Goal: Information Seeking & Learning: Learn about a topic

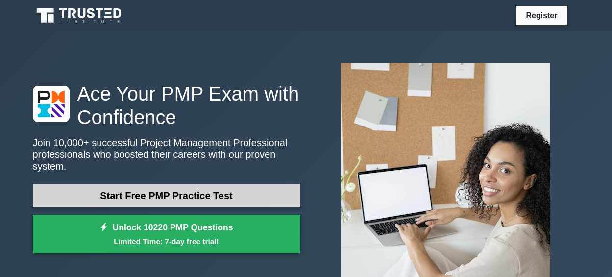
click at [237, 199] on link "Start Free PMP Practice Test" at bounding box center [167, 196] width 268 height 24
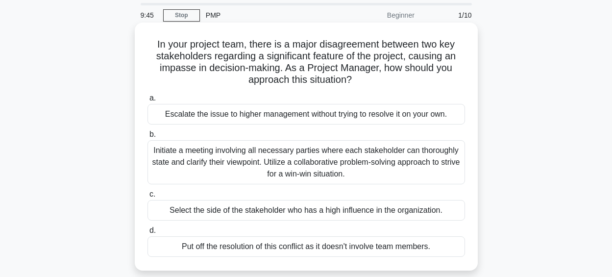
scroll to position [49, 0]
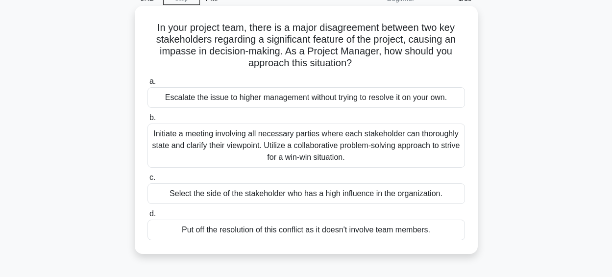
click at [225, 155] on div "Initiate a meeting involving all necessary parties where each stakeholder can t…" at bounding box center [307, 146] width 318 height 44
click at [148, 121] on input "b. Initiate a meeting involving all necessary parties where each stakeholder ca…" at bounding box center [148, 118] width 0 height 6
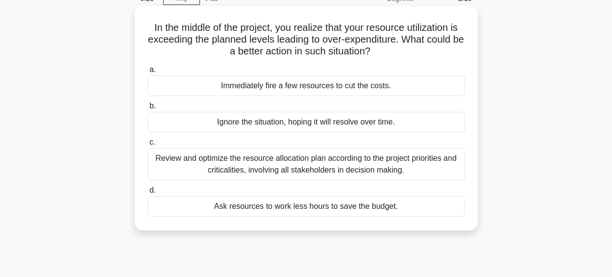
click at [204, 174] on div "Review and optimize the resource allocation plan according to the project prior…" at bounding box center [307, 164] width 318 height 32
click at [148, 146] on input "c. Review and optimize the resource allocation plan according to the project pr…" at bounding box center [148, 142] width 0 height 6
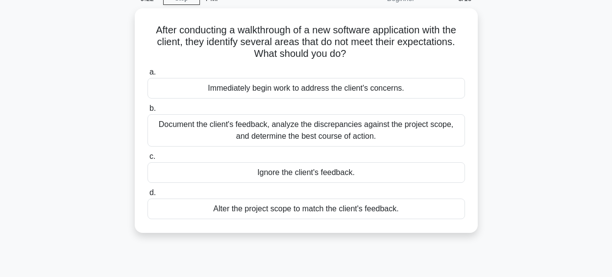
scroll to position [0, 0]
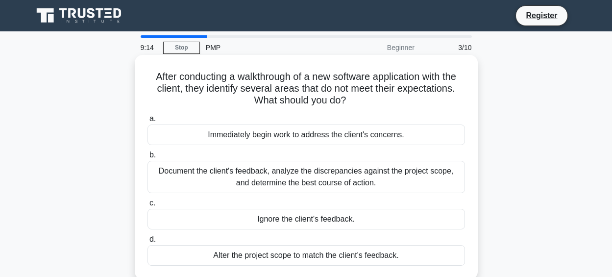
click at [202, 172] on div "Document the client's feedback, analyze the discrepancies against the project s…" at bounding box center [307, 177] width 318 height 32
click at [148, 158] on input "b. Document the client's feedback, analyze the discrepancies against the projec…" at bounding box center [148, 155] width 0 height 6
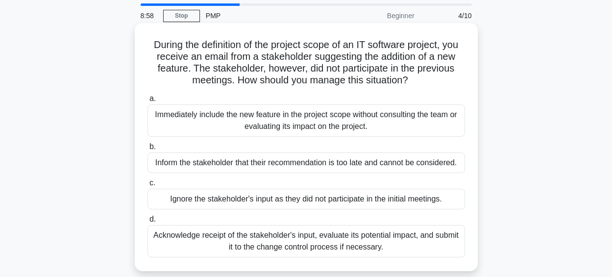
scroll to position [49, 0]
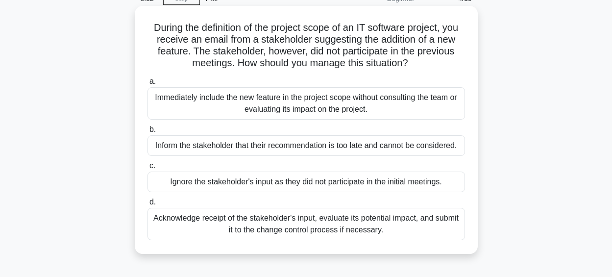
click at [282, 234] on div "Acknowledge receipt of the stakeholder's input, evaluate its potential impact, …" at bounding box center [307, 224] width 318 height 32
click at [148, 205] on input "d. Acknowledge receipt of the stakeholder's input, evaluate its potential impac…" at bounding box center [148, 202] width 0 height 6
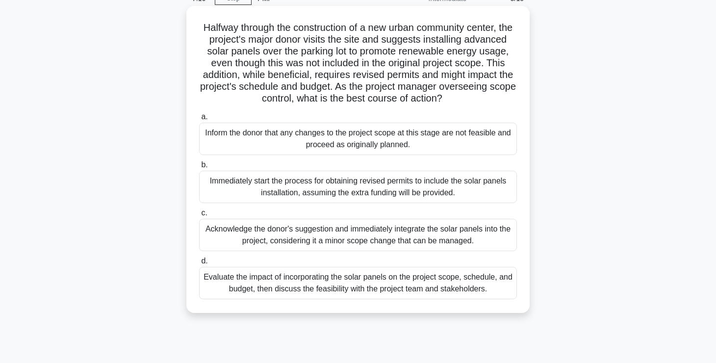
click at [445, 277] on div "Evaluate the impact of incorporating the solar panels on the project scope, sch…" at bounding box center [358, 283] width 318 height 32
click at [199, 264] on input "d. Evaluate the impact of incorporating the solar panels on the project scope, …" at bounding box center [199, 261] width 0 height 6
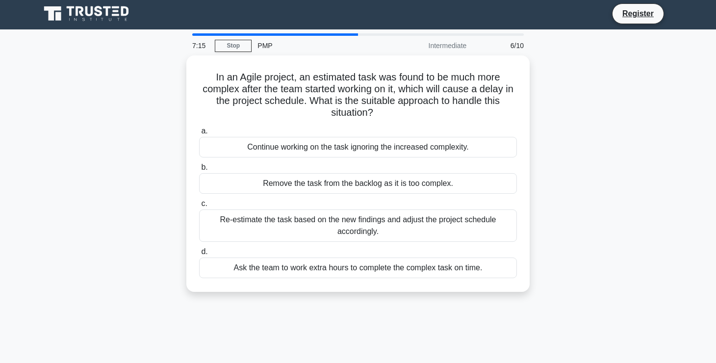
scroll to position [0, 0]
